Goal: Task Accomplishment & Management: Manage account settings

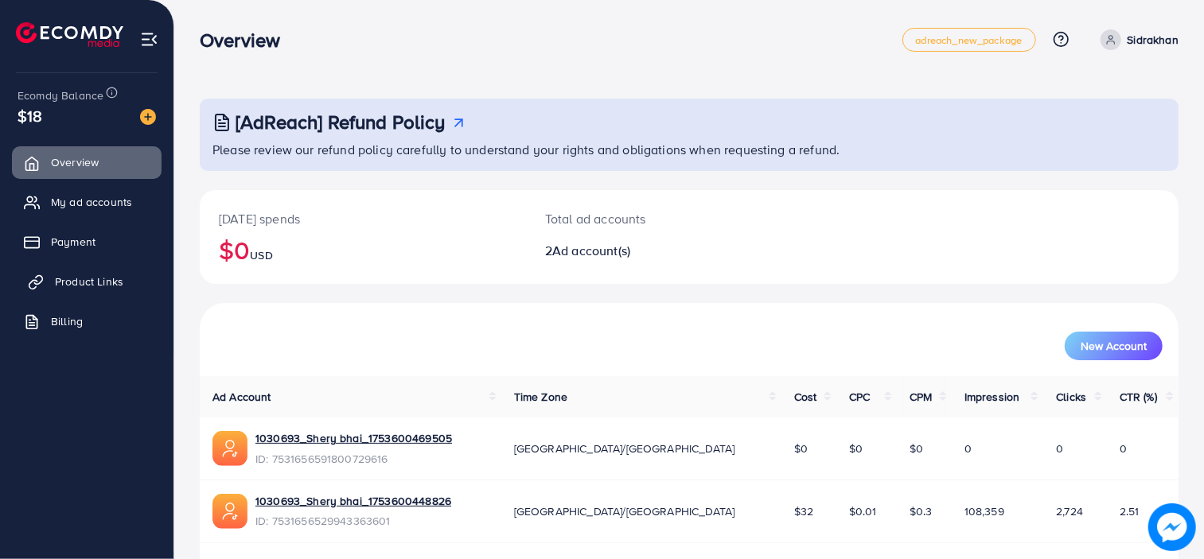
click at [56, 283] on span "Product Links" at bounding box center [89, 282] width 68 height 16
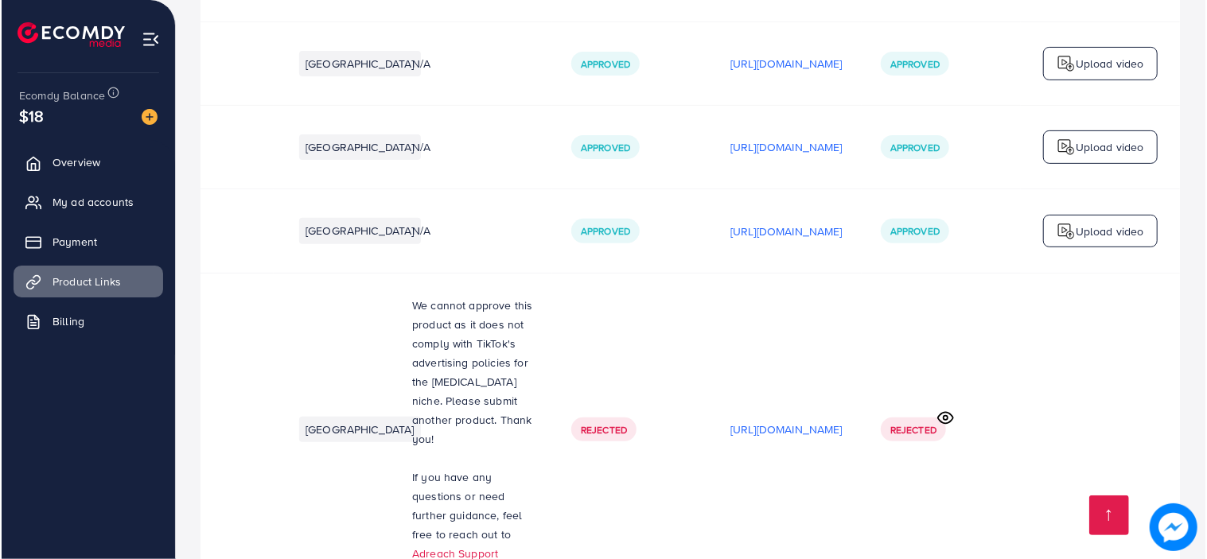
scroll to position [4054, 0]
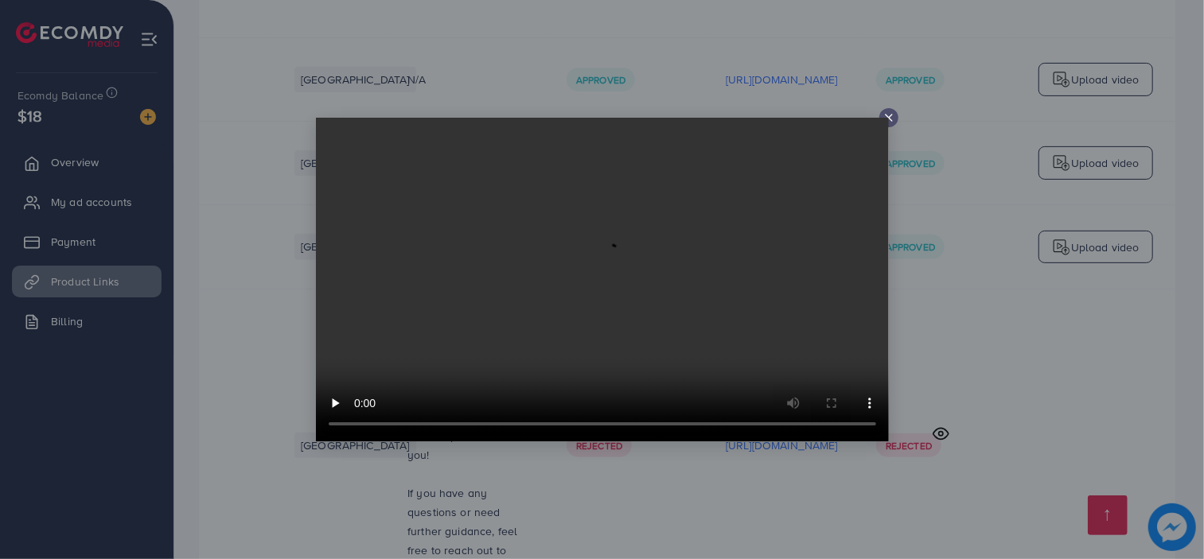
scroll to position [0, 360]
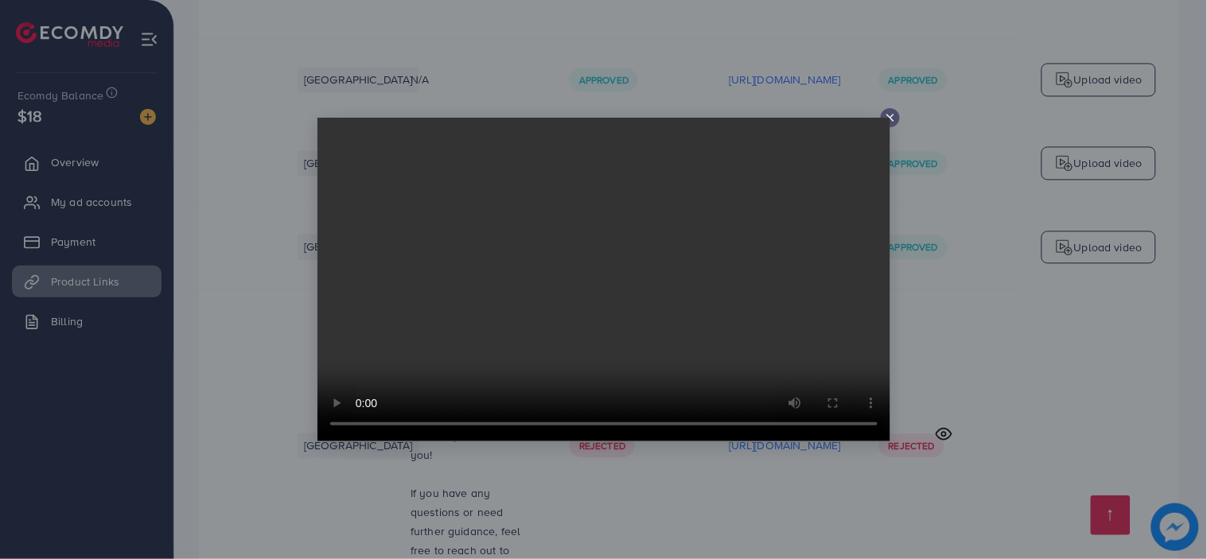
click at [885, 118] on video at bounding box center [603, 280] width 573 height 324
click at [889, 116] on icon at bounding box center [890, 117] width 13 height 13
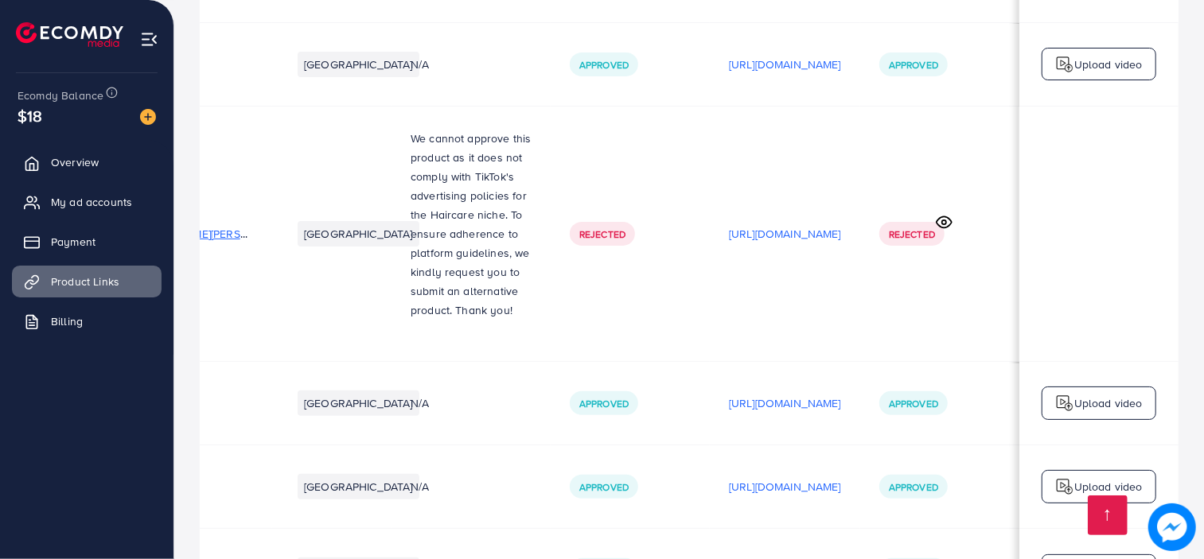
scroll to position [3716, 0]
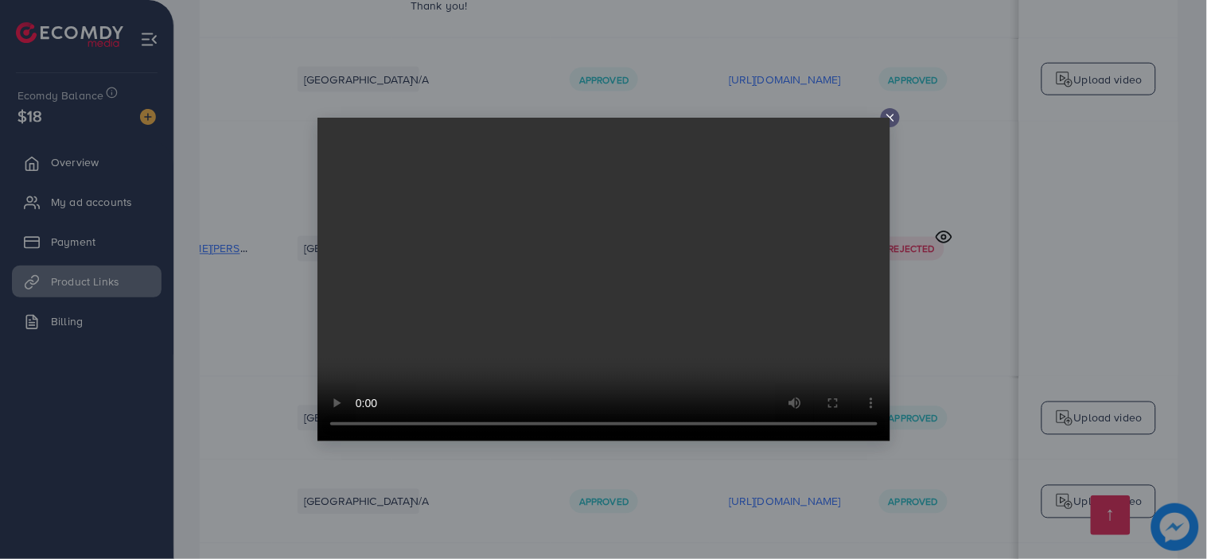
click at [892, 116] on line at bounding box center [890, 118] width 6 height 6
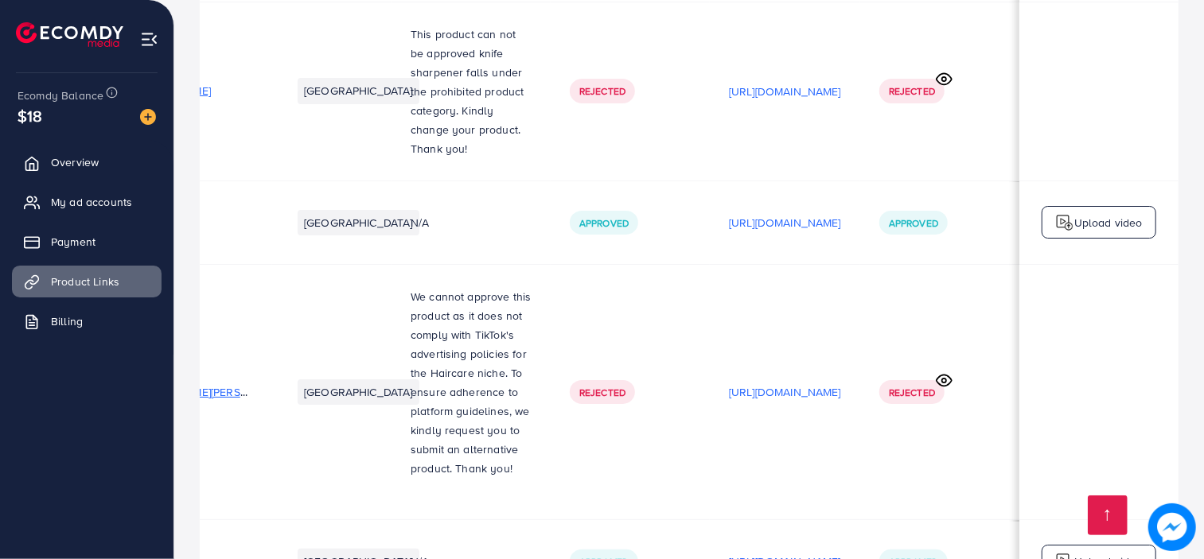
scroll to position [3553, 0]
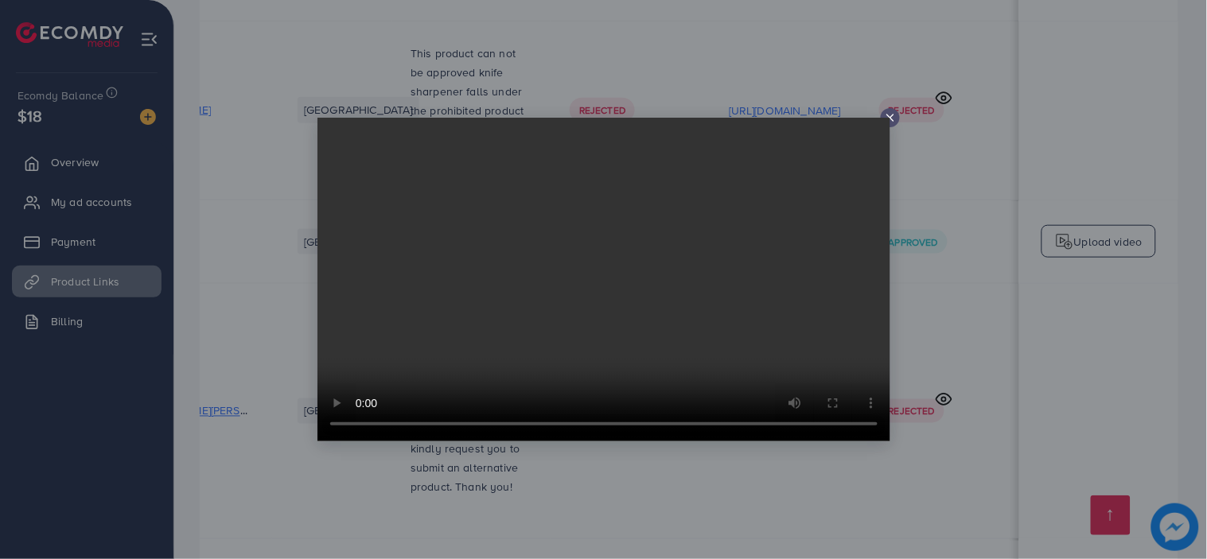
click at [888, 118] on video at bounding box center [603, 280] width 573 height 324
click at [891, 117] on line at bounding box center [890, 118] width 6 height 6
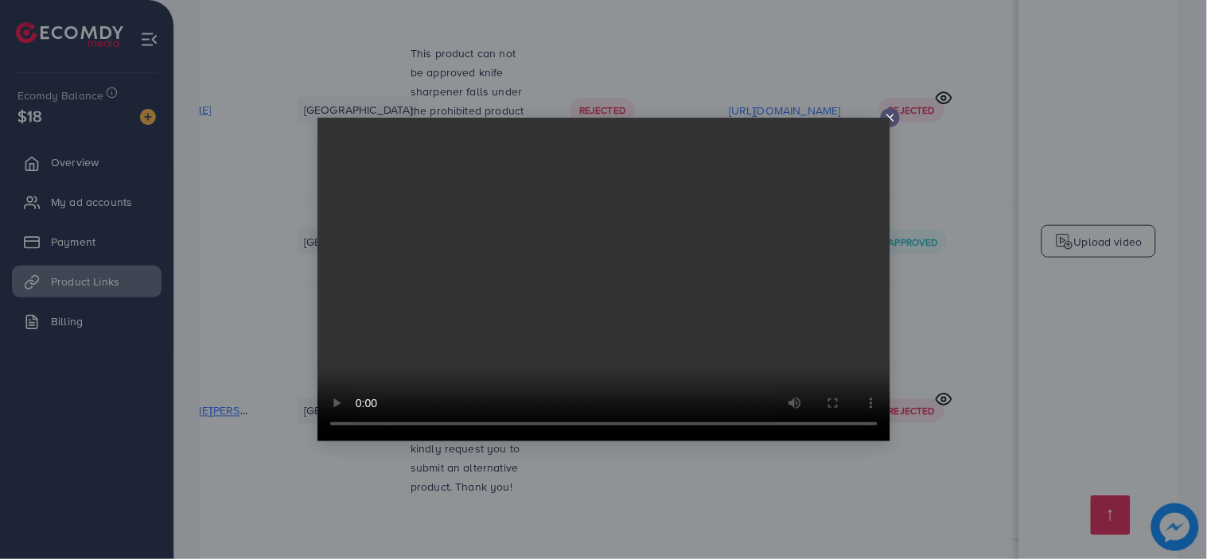
click at [889, 115] on icon at bounding box center [890, 117] width 13 height 13
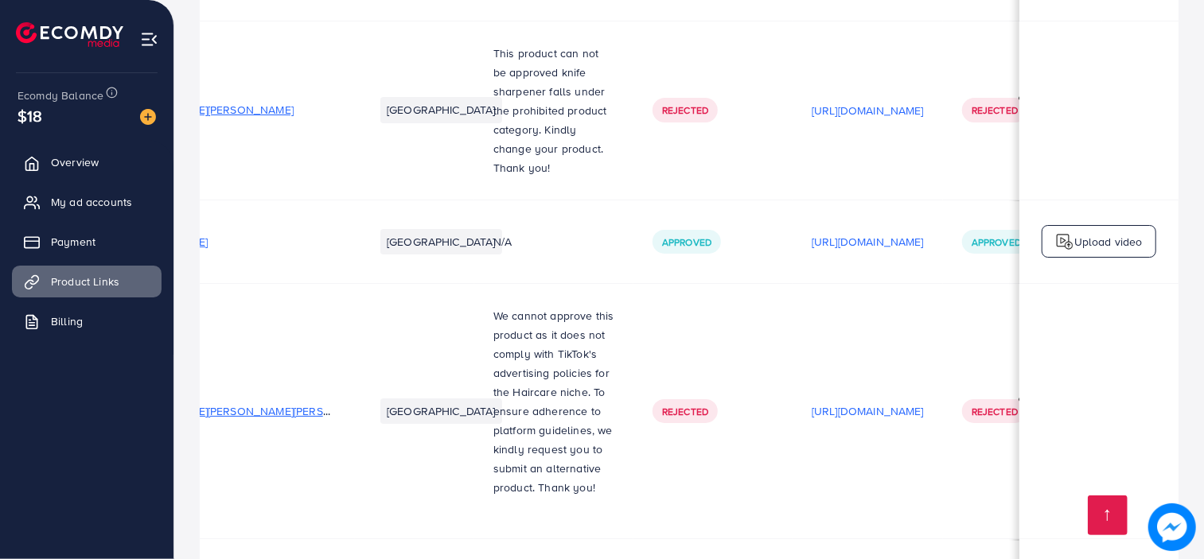
scroll to position [0, 0]
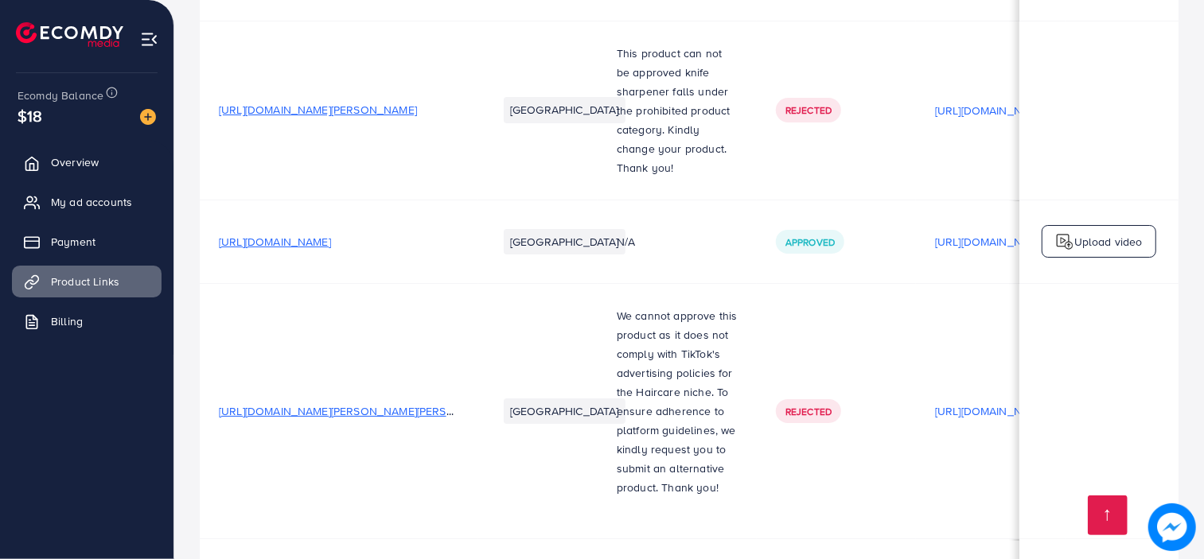
click at [70, 188] on link "My ad accounts" at bounding box center [87, 202] width 150 height 32
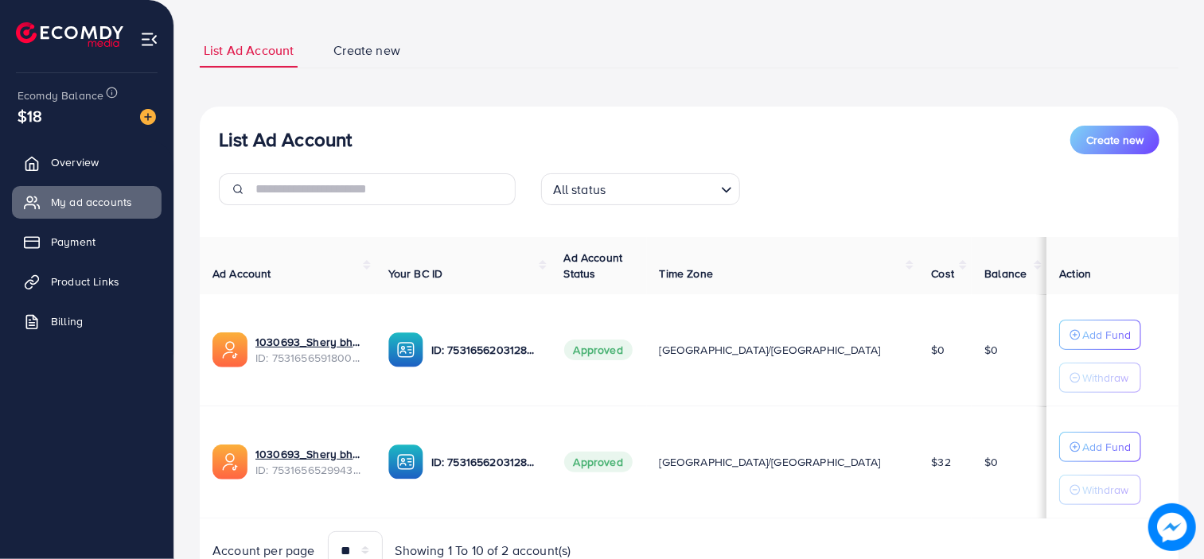
scroll to position [159, 0]
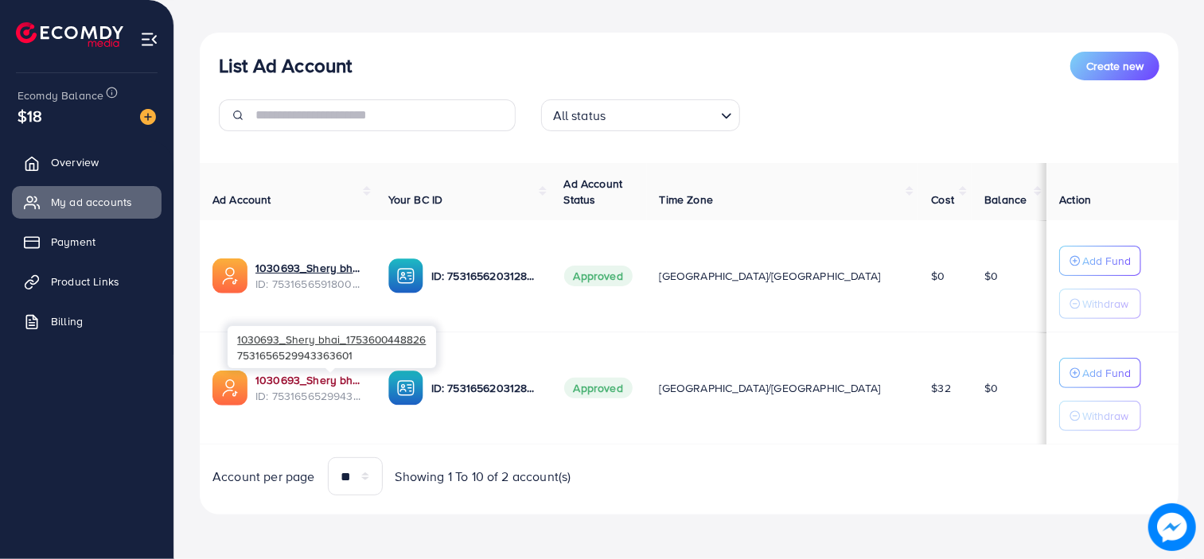
click at [319, 377] on link "1030693_Shery bhai_1753600448826" at bounding box center [308, 380] width 107 height 16
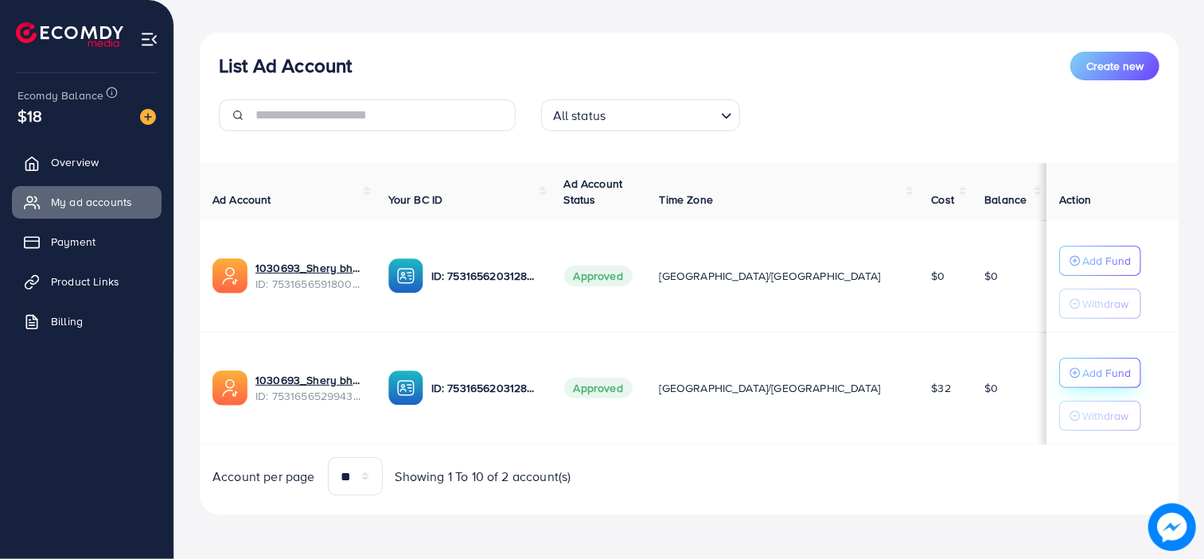
click at [1069, 368] on icon "button" at bounding box center [1074, 373] width 11 height 11
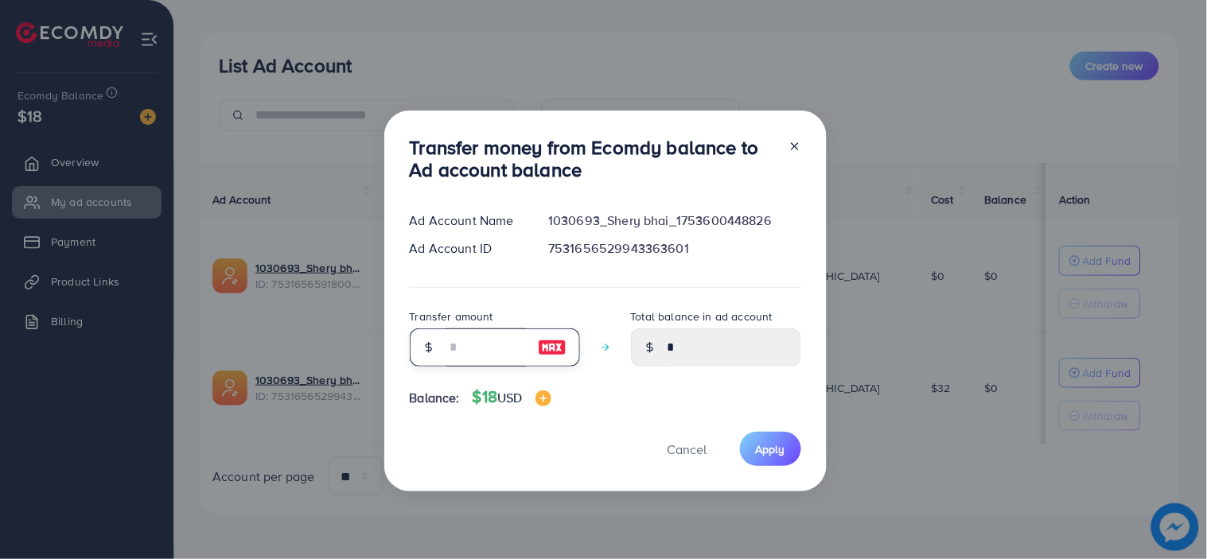
click at [496, 340] on input "number" at bounding box center [486, 348] width 80 height 38
type input "*"
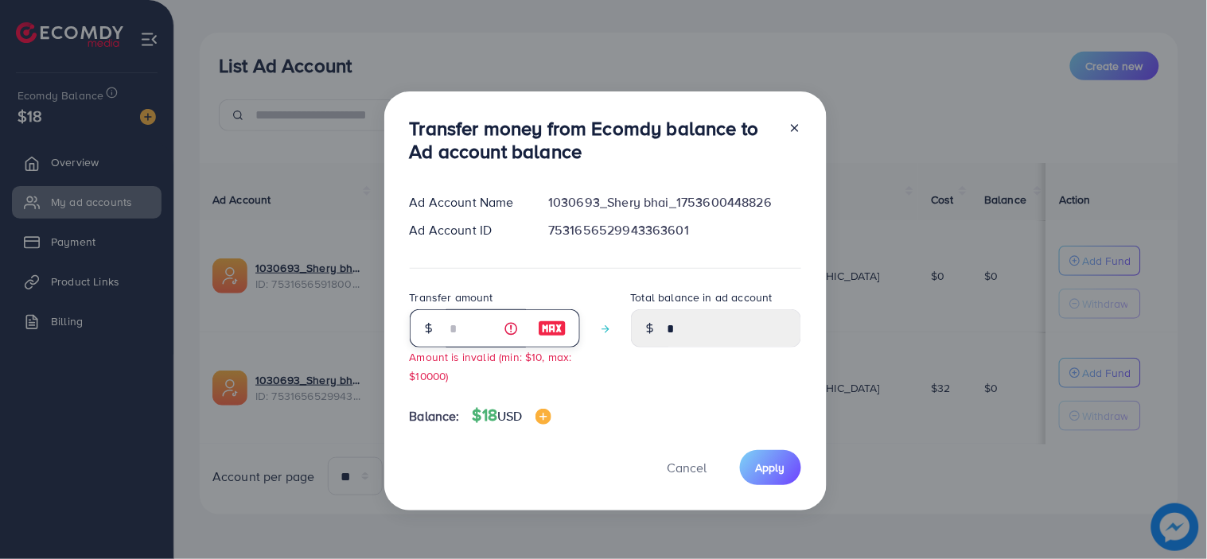
type input "****"
type input "**"
type input "*****"
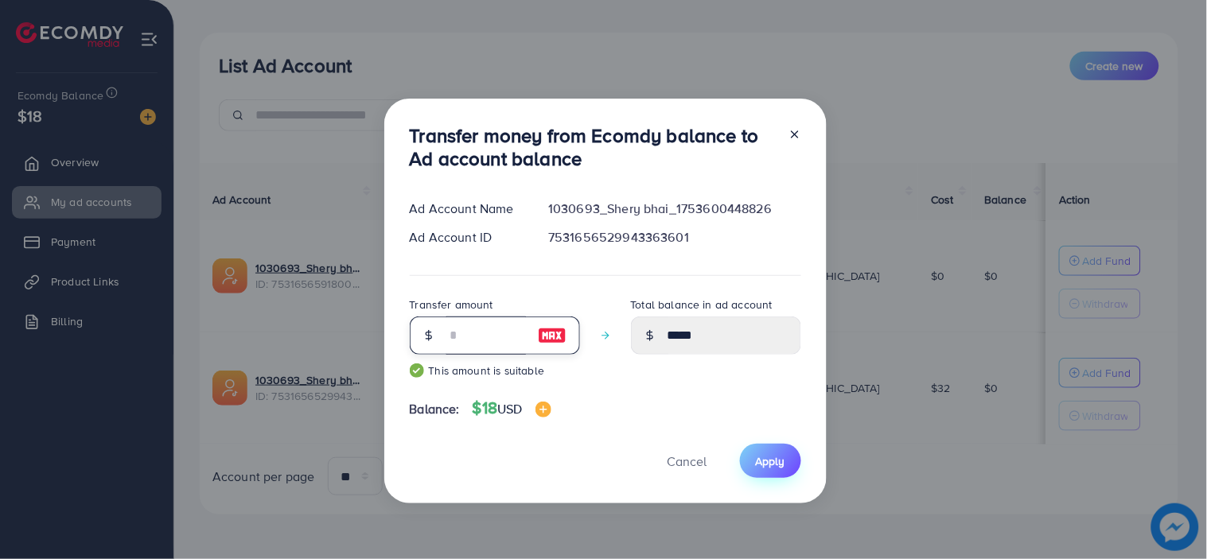
type input "**"
click at [761, 460] on span "Apply" at bounding box center [770, 461] width 29 height 16
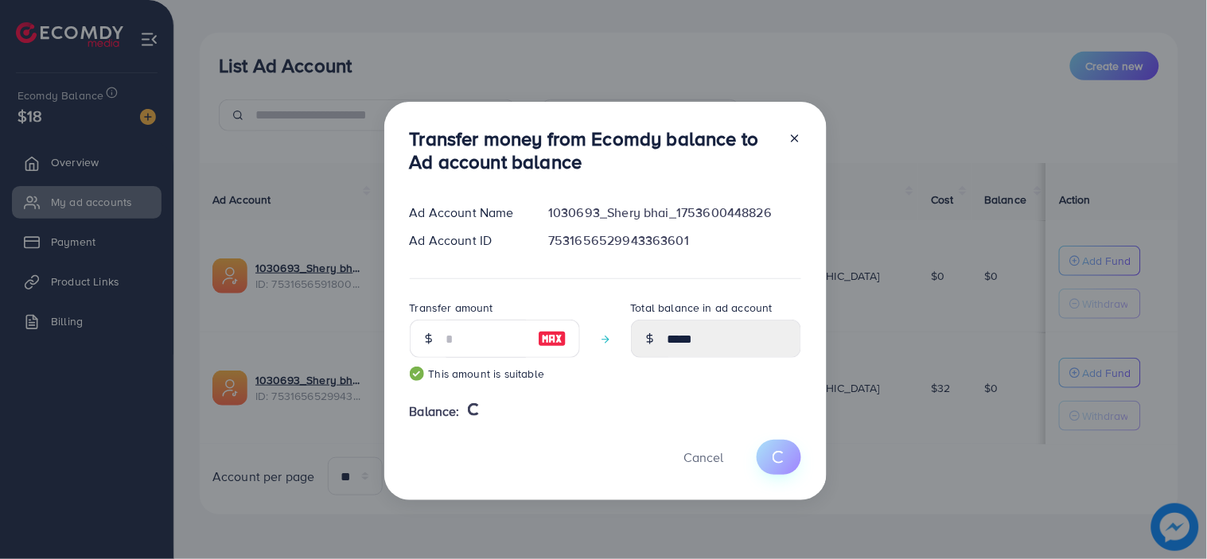
type input "*"
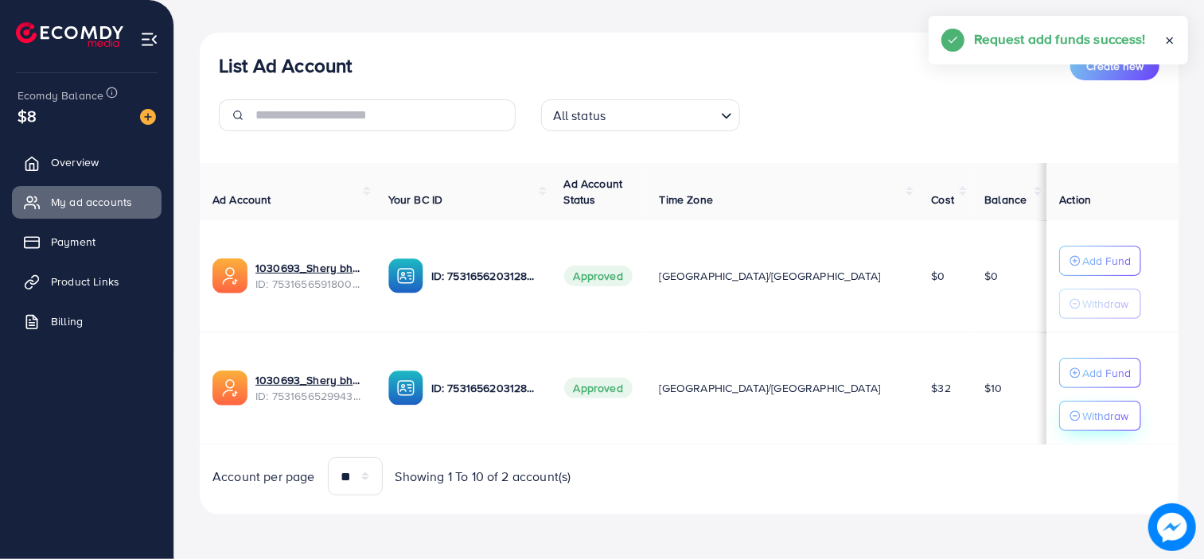
click at [1082, 423] on p "Withdraw" at bounding box center [1105, 415] width 46 height 19
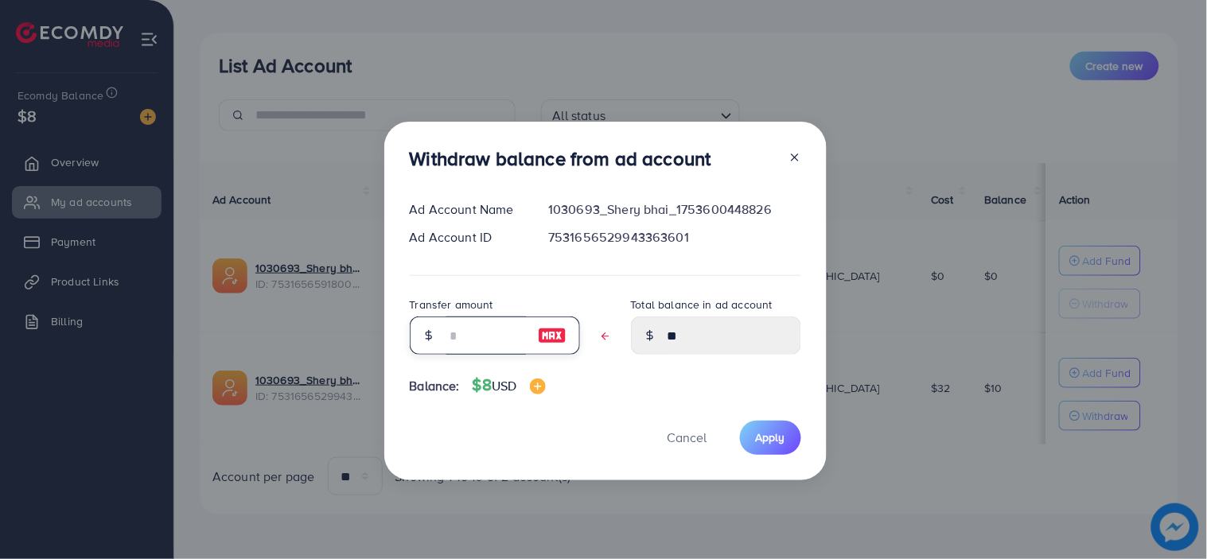
click at [465, 337] on input "text" at bounding box center [486, 336] width 80 height 38
type input "*"
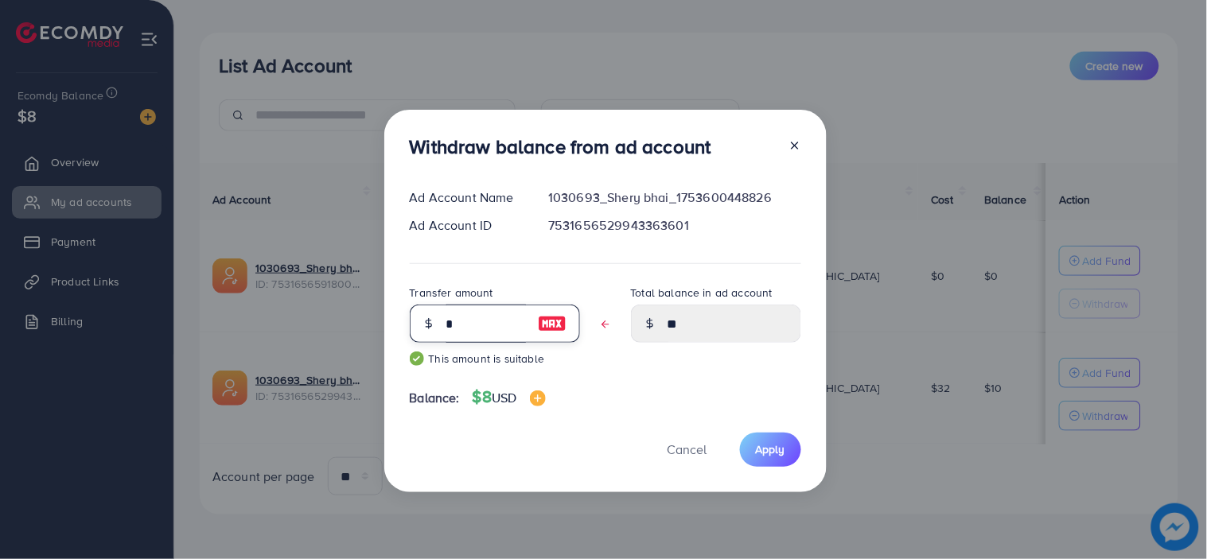
type input "****"
type input "*"
click at [756, 449] on span "Apply" at bounding box center [770, 449] width 29 height 16
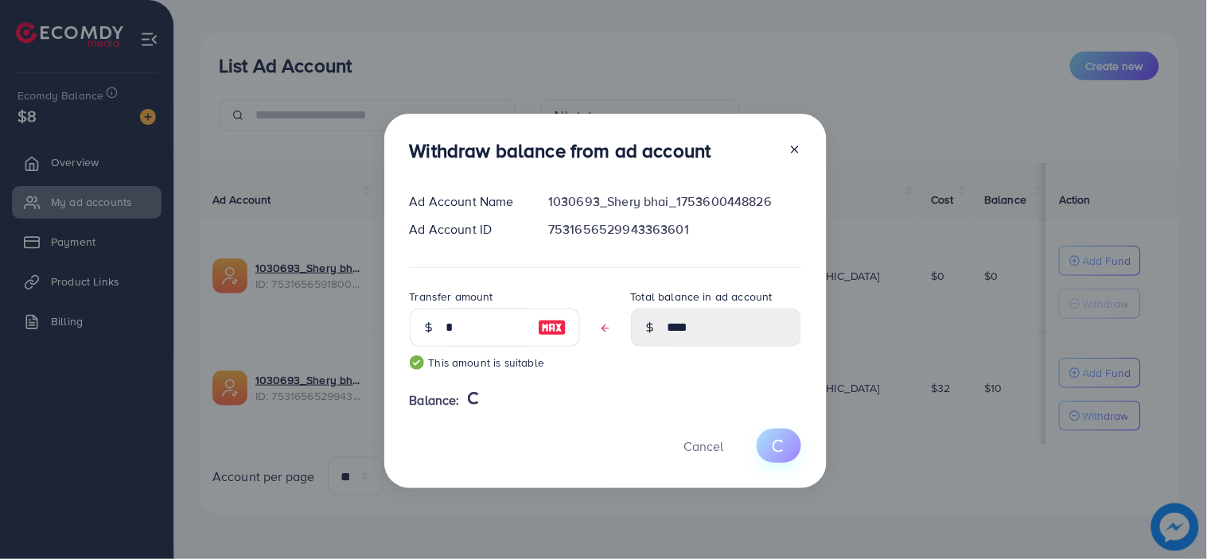
type input "**"
